Goal: Find specific page/section: Find specific page/section

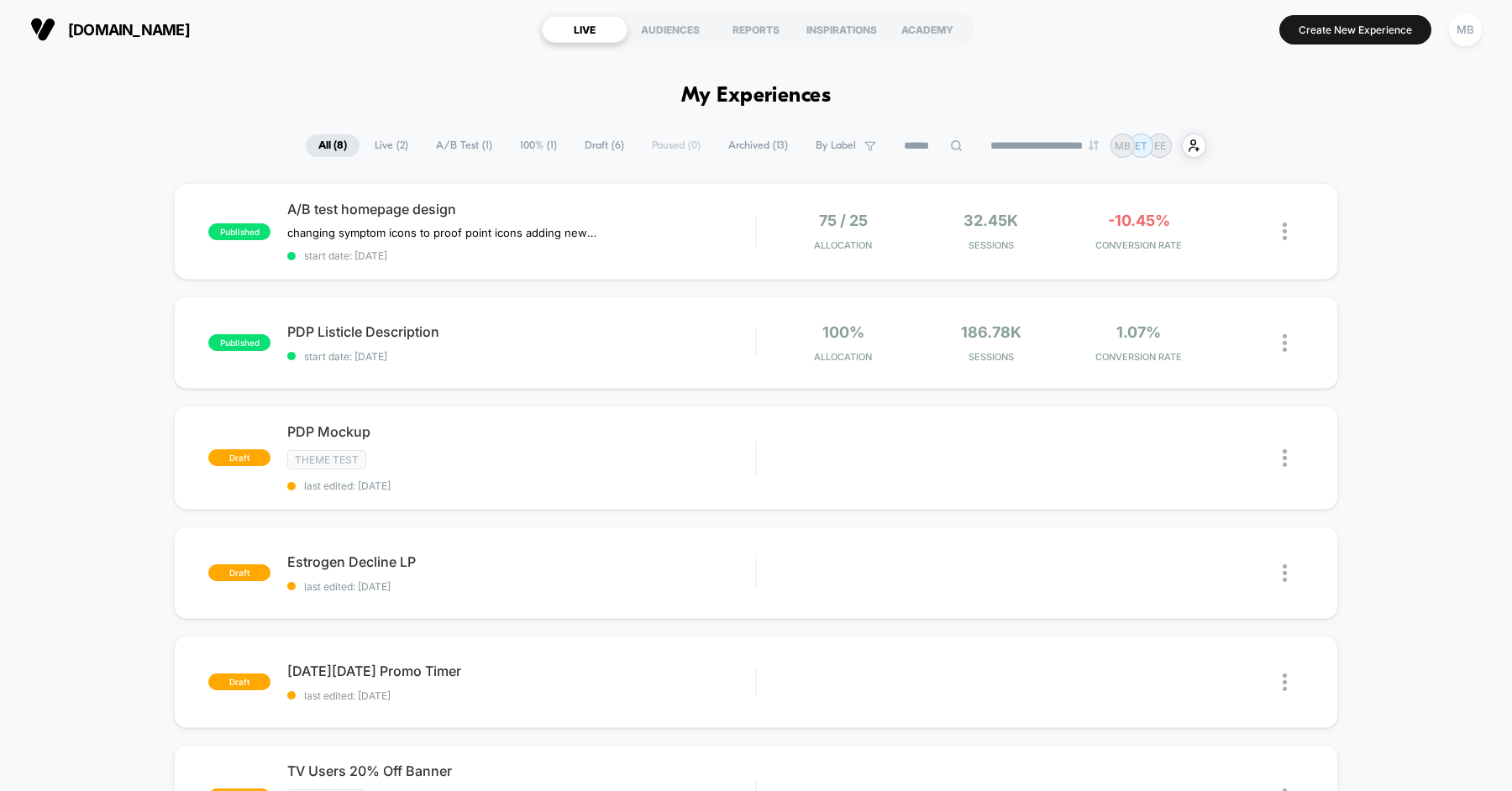
click at [438, 137] on span "A/B Test ( 1 )" at bounding box center [464, 145] width 81 height 23
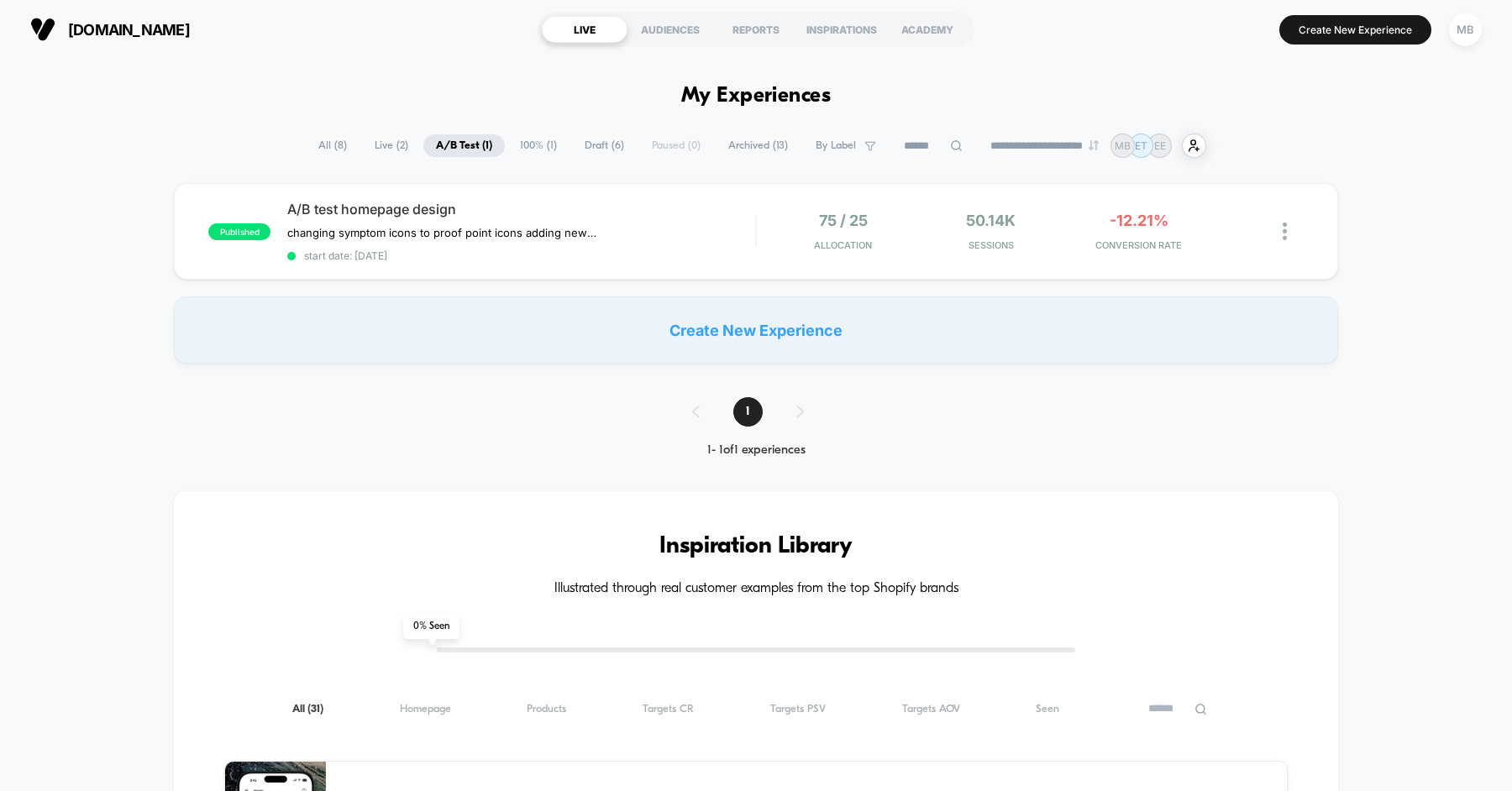
click at [325, 147] on span "All ( 8 )" at bounding box center [332, 145] width 54 height 23
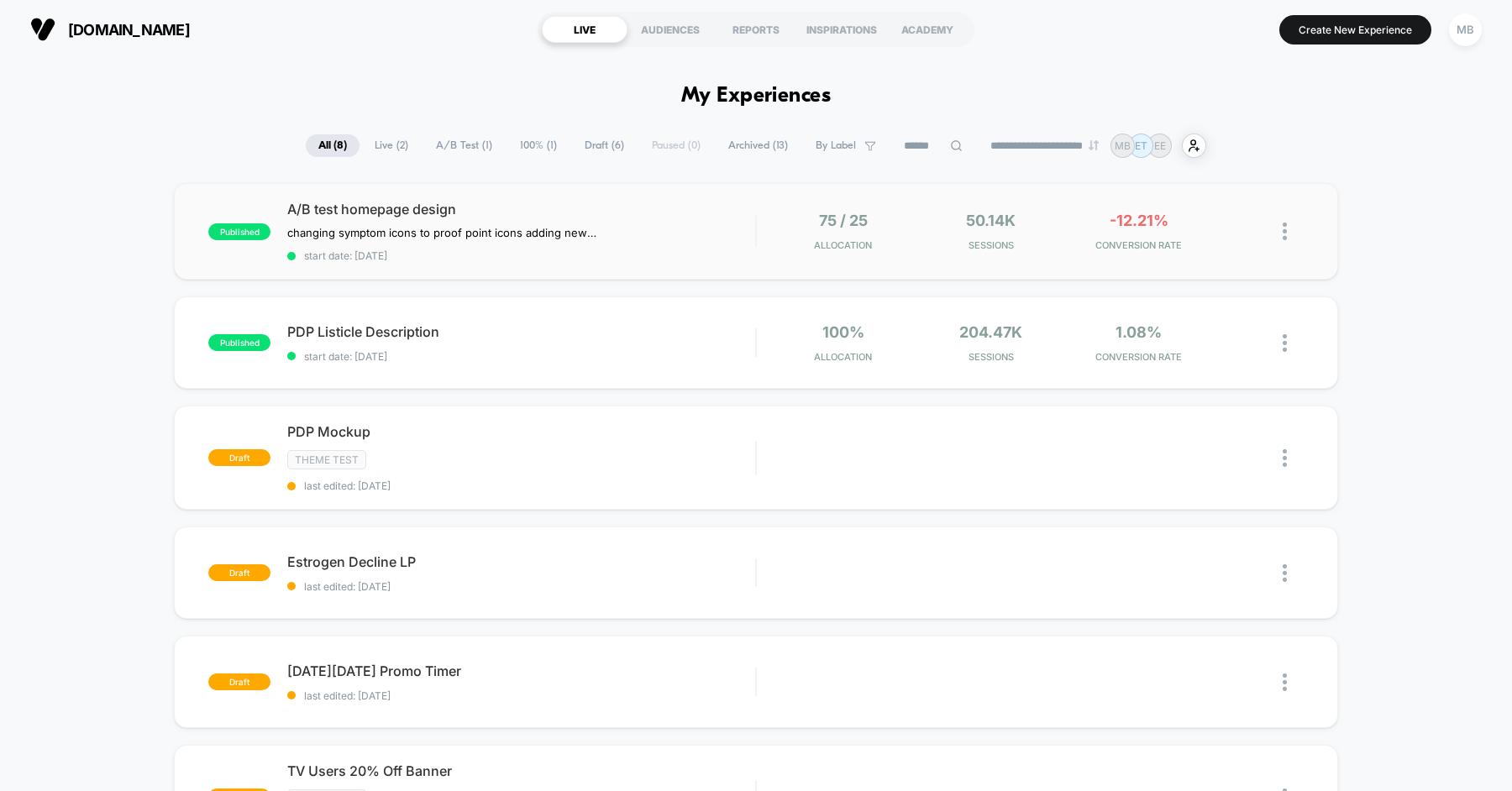
click at [713, 213] on span "A/B test homepage design" at bounding box center [521, 209] width 468 height 17
